Goal: Find specific page/section: Find specific page/section

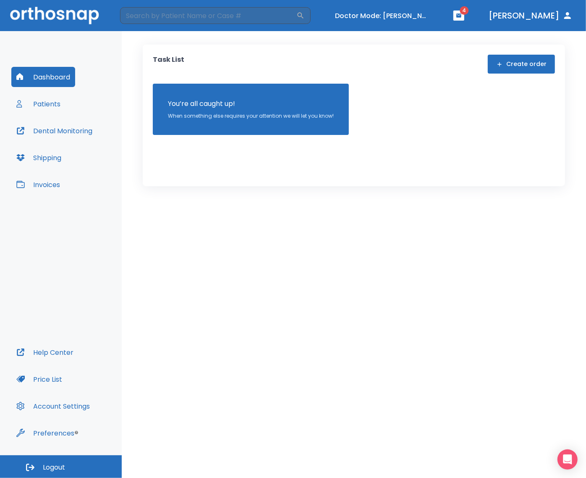
click at [41, 104] on button "Patients" at bounding box center [38, 104] width 54 height 20
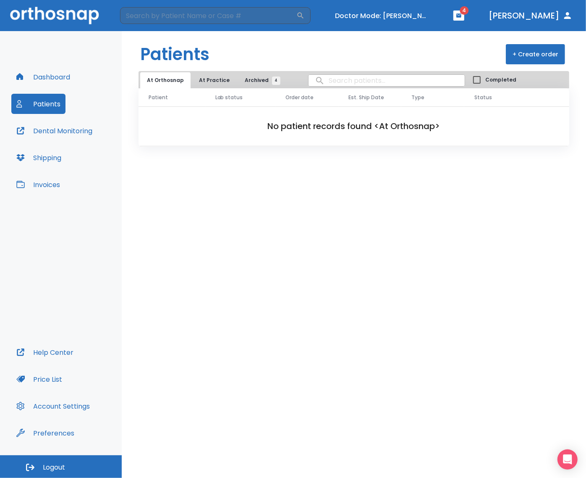
click at [216, 82] on button "At Practice" at bounding box center [214, 80] width 44 height 16
click at [249, 81] on span "Archived 4" at bounding box center [261, 80] width 32 height 8
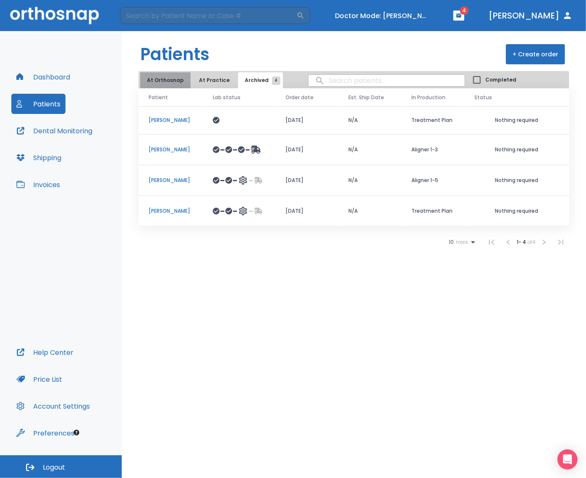
click at [174, 80] on button "At Orthosnap" at bounding box center [165, 80] width 50 height 16
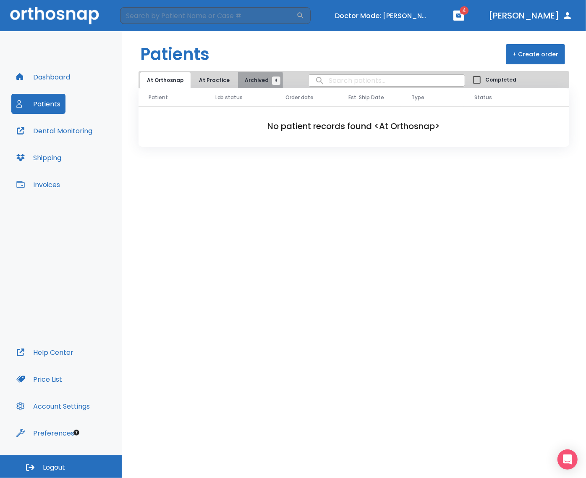
click at [248, 81] on span "Archived 4" at bounding box center [261, 80] width 32 height 8
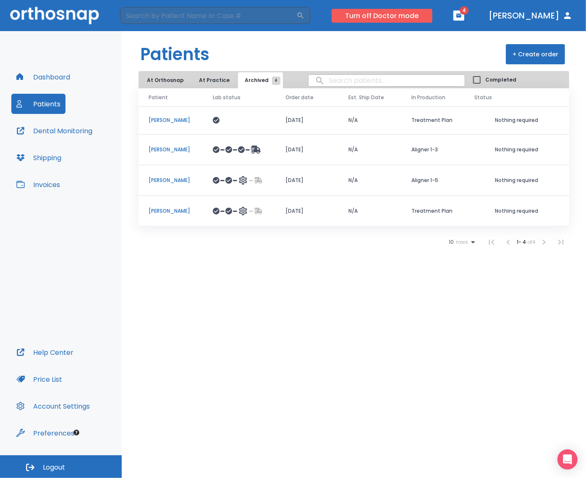
click at [395, 18] on button "Turn off Doctor mode" at bounding box center [382, 16] width 101 height 14
